Goal: Task Accomplishment & Management: Manage account settings

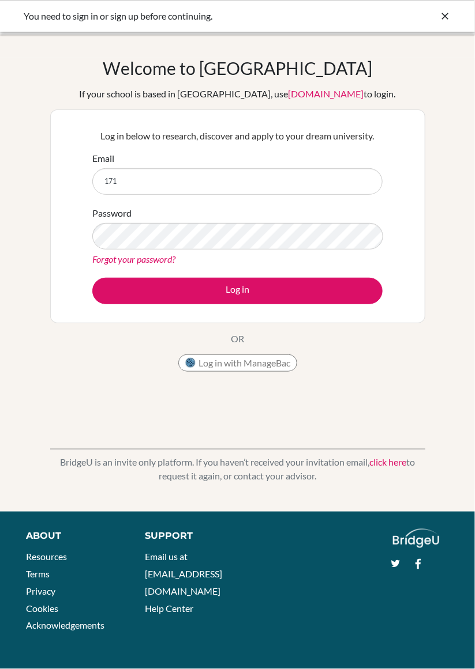
type input "[EMAIL_ADDRESS][DOMAIN_NAME]"
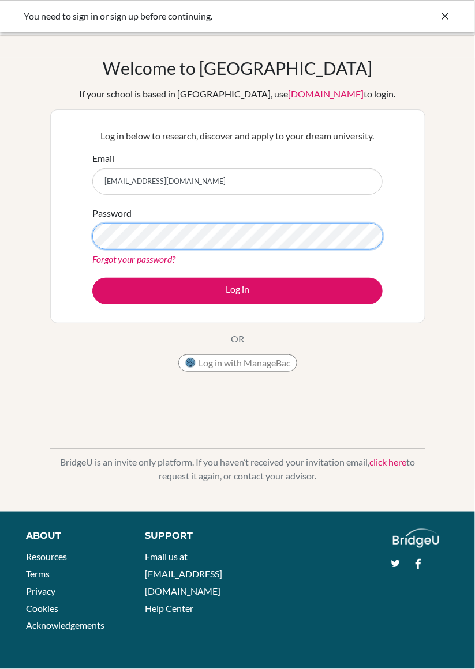
click at [92, 278] on button "Log in" at bounding box center [237, 291] width 290 height 27
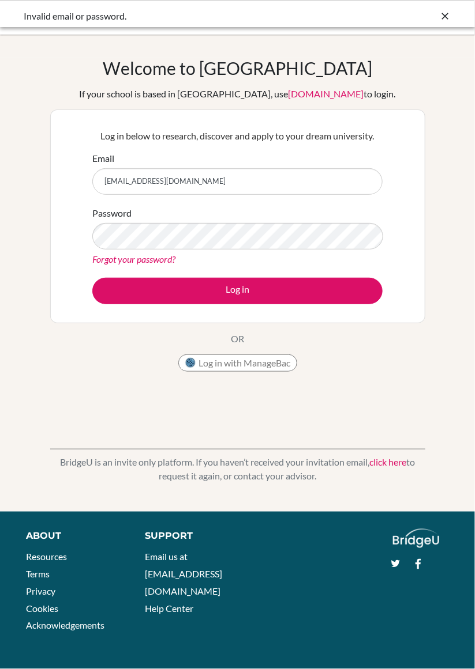
click at [113, 217] on label "Password" at bounding box center [111, 213] width 39 height 14
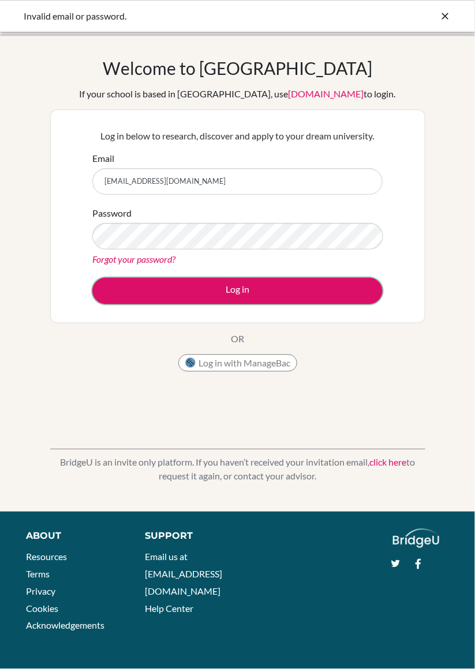
click at [116, 293] on button "Log in" at bounding box center [237, 291] width 290 height 27
